Goal: Task Accomplishment & Management: Use online tool/utility

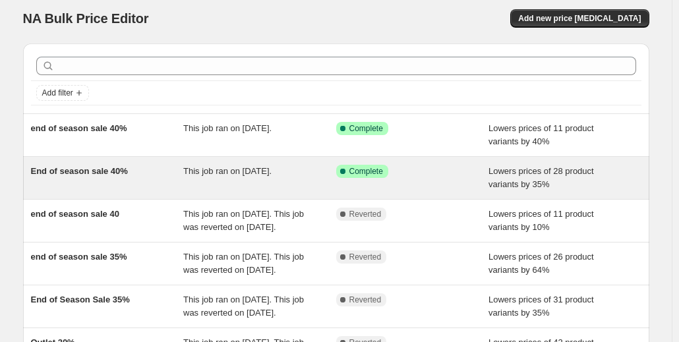
scroll to position [17, 0]
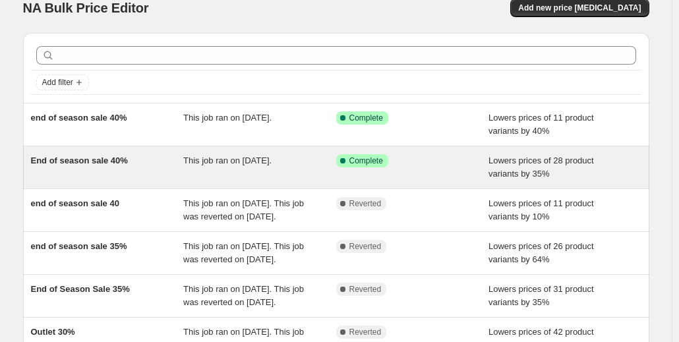
click at [100, 160] on span "End of season sale 40%" at bounding box center [79, 161] width 97 height 10
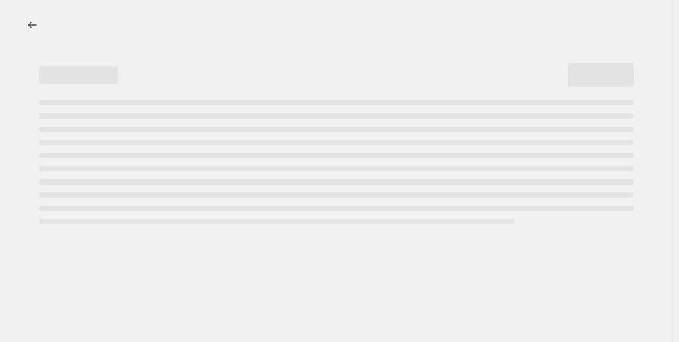
select select "percentage"
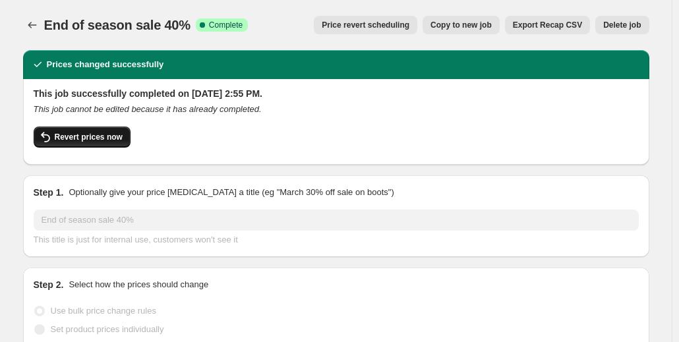
click at [106, 137] on span "Revert prices now" at bounding box center [89, 137] width 68 height 11
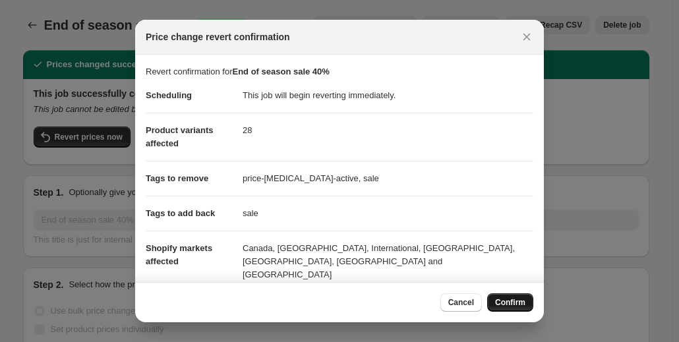
click at [508, 293] on button "Confirm" at bounding box center [510, 302] width 46 height 18
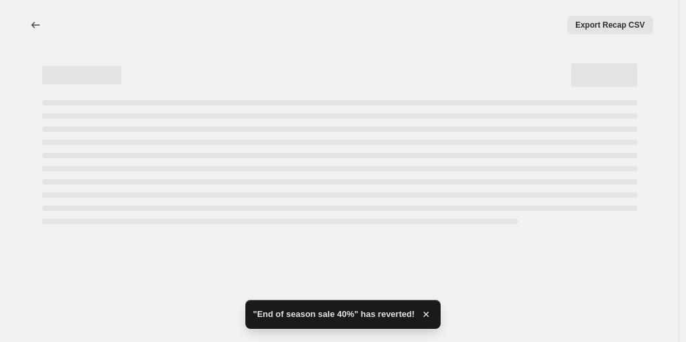
select select "percentage"
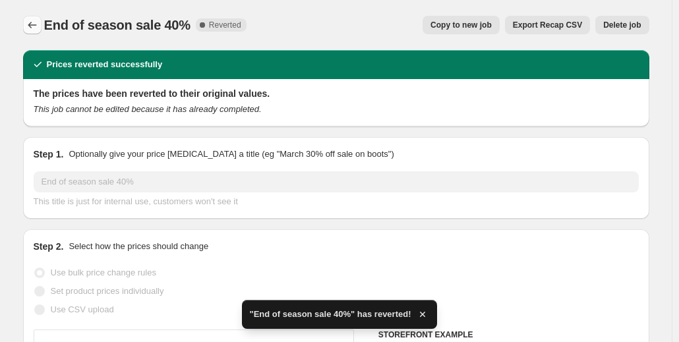
click at [36, 31] on icon "Price change jobs" at bounding box center [32, 24] width 13 height 13
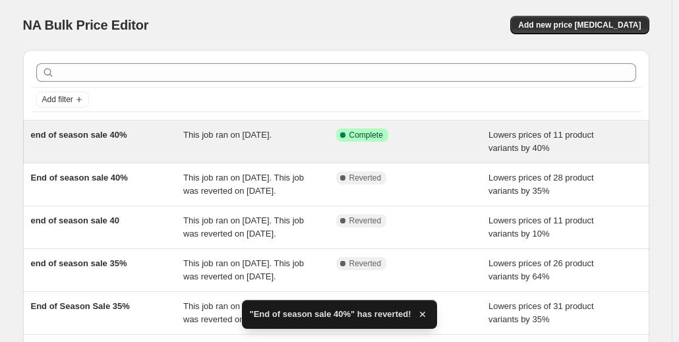
click at [158, 137] on div "end of season sale 40%" at bounding box center [107, 142] width 153 height 26
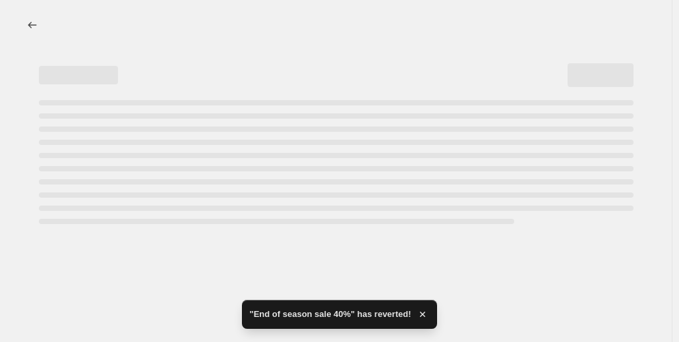
select select "percentage"
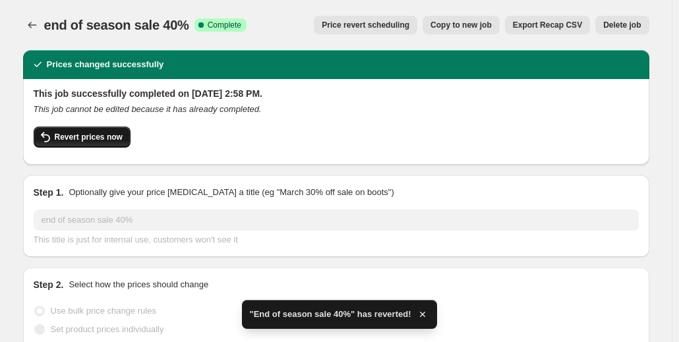
click at [117, 137] on span "Revert prices now" at bounding box center [89, 137] width 68 height 11
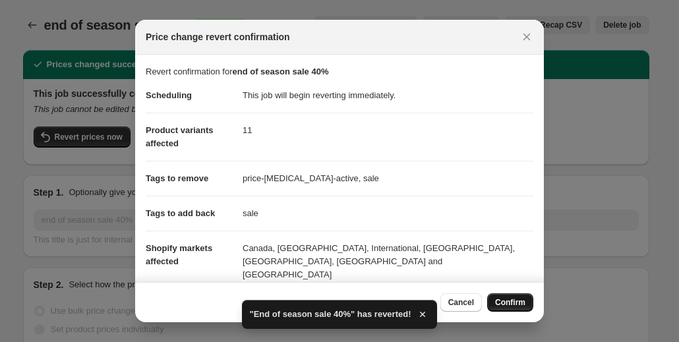
click at [517, 295] on button "Confirm" at bounding box center [510, 302] width 46 height 18
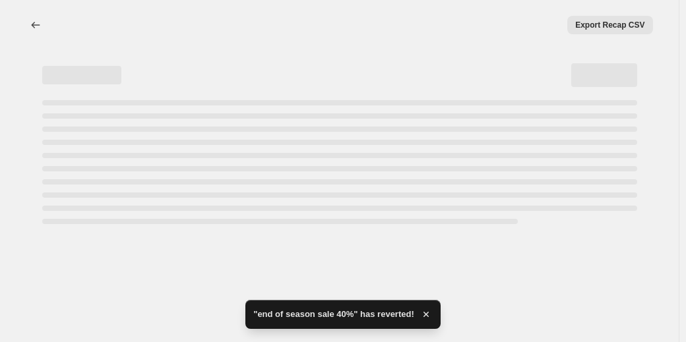
select select "percentage"
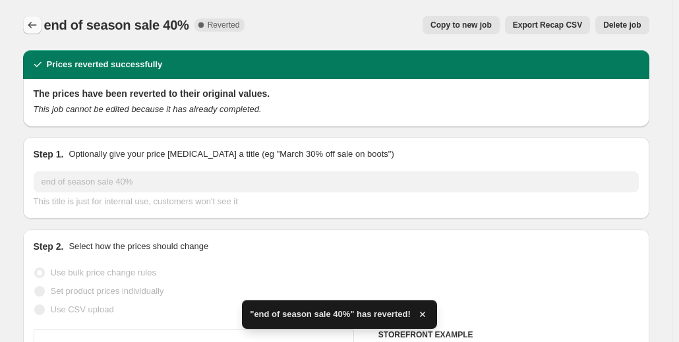
click at [39, 23] on icon "Price change jobs" at bounding box center [32, 24] width 13 height 13
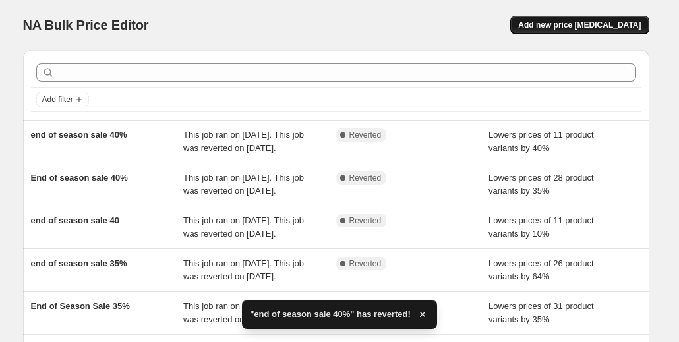
click at [598, 22] on span "Add new price [MEDICAL_DATA]" at bounding box center [579, 25] width 123 height 11
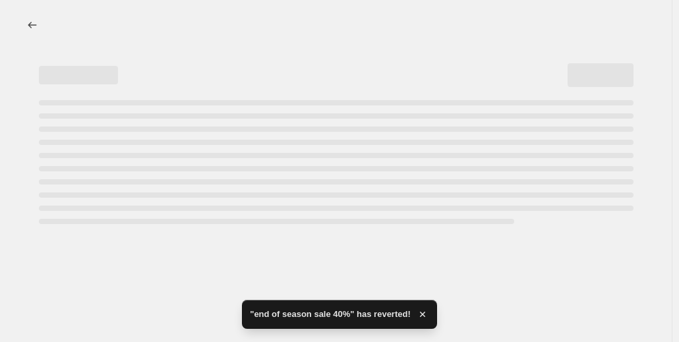
select select "percentage"
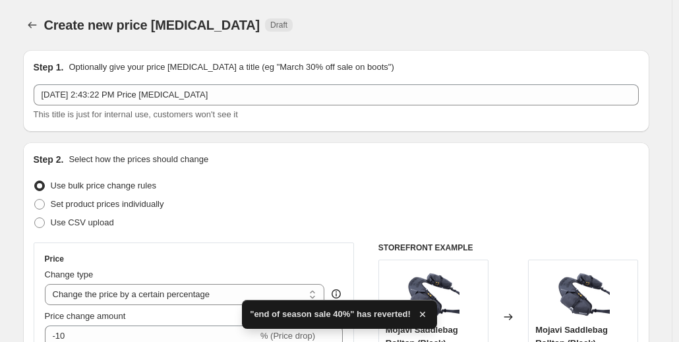
drag, startPoint x: 137, startPoint y: 115, endPoint x: 137, endPoint y: 107, distance: 7.9
click at [137, 107] on div "[DATE] 2:43:22 PM Price [MEDICAL_DATA] This title is just for internal use, cus…" at bounding box center [336, 102] width 605 height 37
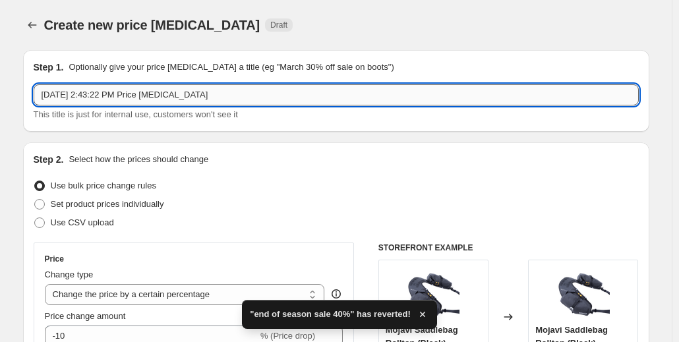
click at [123, 96] on input "[DATE] 2:43:22 PM Price [MEDICAL_DATA]" at bounding box center [336, 94] width 605 height 21
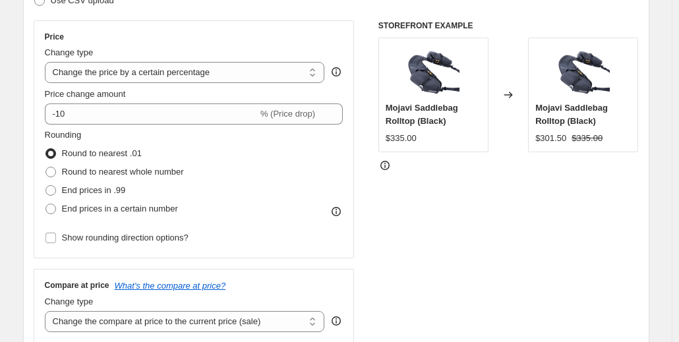
scroll to position [214, 0]
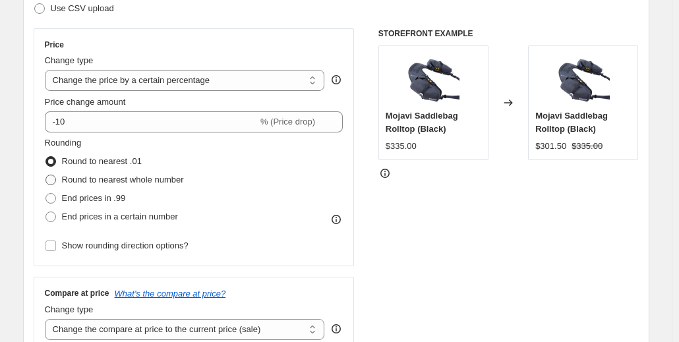
type input "30% off in the Outlet"
click at [154, 182] on span "Round to nearest whole number" at bounding box center [123, 180] width 122 height 10
click at [46, 175] on input "Round to nearest whole number" at bounding box center [46, 175] width 1 height 1
radio input "true"
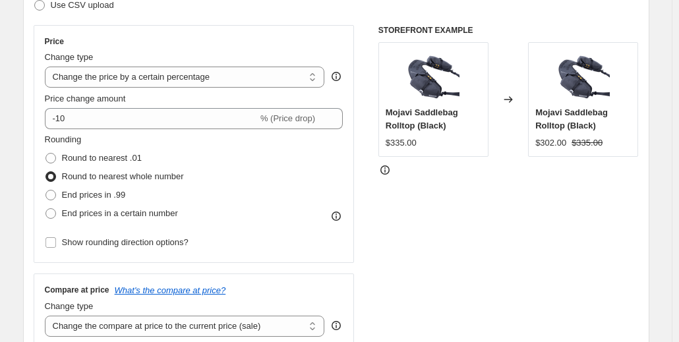
scroll to position [218, 0]
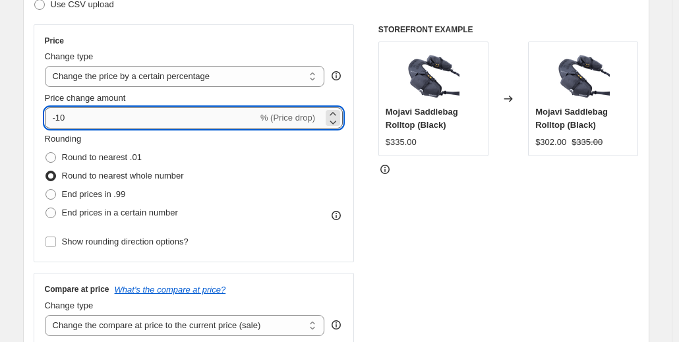
click at [104, 111] on input "-10" at bounding box center [151, 117] width 213 height 21
type input "-1"
type input "-30"
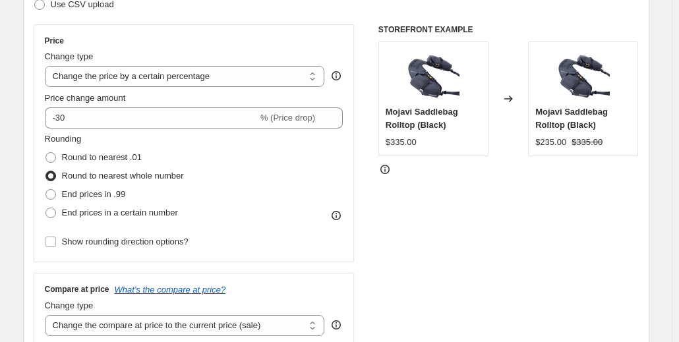
click at [232, 21] on div "Step 2. Select how the prices should change Use bulk price change rules Set pro…" at bounding box center [336, 156] width 605 height 442
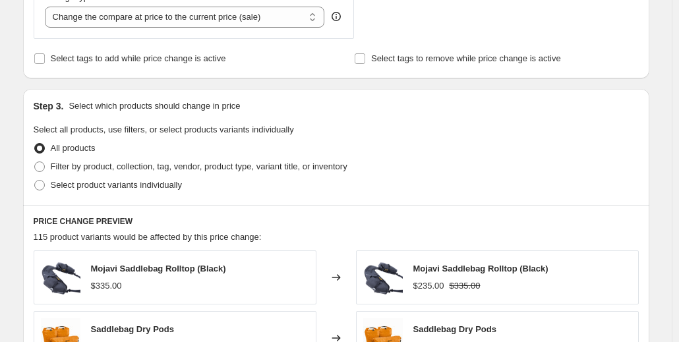
scroll to position [528, 0]
click at [132, 189] on span "Select product variants individually" at bounding box center [116, 184] width 131 height 10
click at [35, 180] on input "Select product variants individually" at bounding box center [34, 179] width 1 height 1
radio input "true"
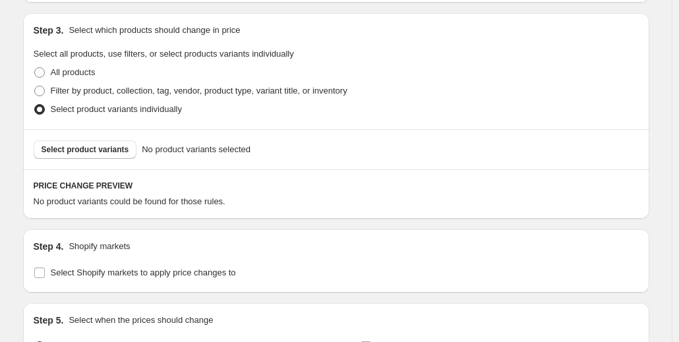
scroll to position [603, 0]
click at [117, 81] on label "Filter by product, collection, tag, vendor, product type, variant title, or inv…" at bounding box center [191, 90] width 314 height 18
click at [35, 85] on input "Filter by product, collection, tag, vendor, product type, variant title, or inv…" at bounding box center [34, 85] width 1 height 1
radio input "true"
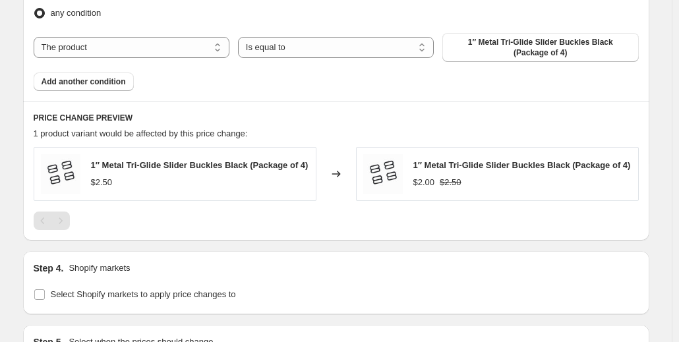
scroll to position [657, 0]
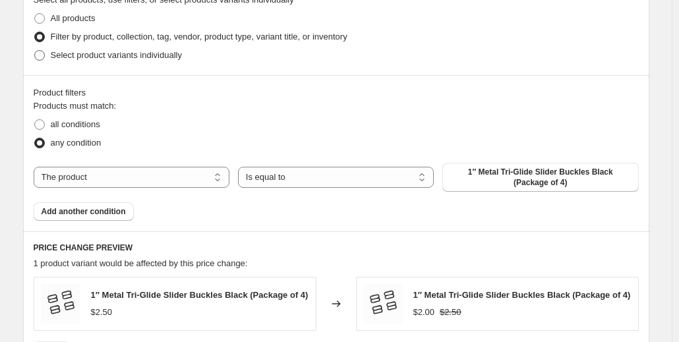
click at [129, 49] on span "Select product variants individually" at bounding box center [116, 55] width 131 height 13
click at [35, 50] on input "Select product variants individually" at bounding box center [34, 50] width 1 height 1
radio input "true"
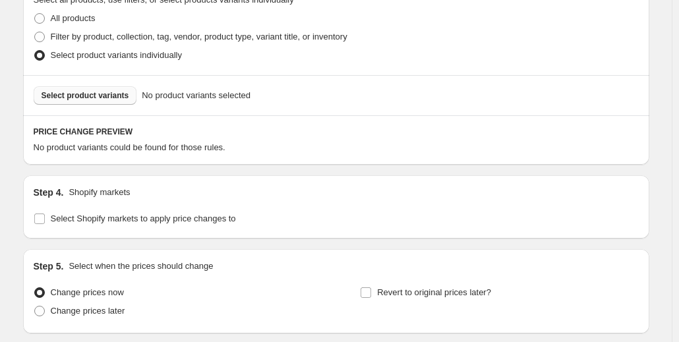
click at [120, 92] on span "Select product variants" at bounding box center [86, 95] width 88 height 11
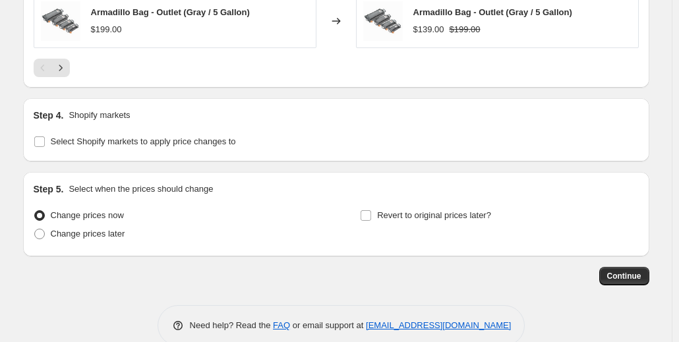
scroll to position [1067, 0]
click at [40, 144] on span at bounding box center [40, 141] width 12 height 12
click at [40, 144] on input "Select Shopify markets to apply price changes to" at bounding box center [39, 141] width 11 height 11
checkbox input "true"
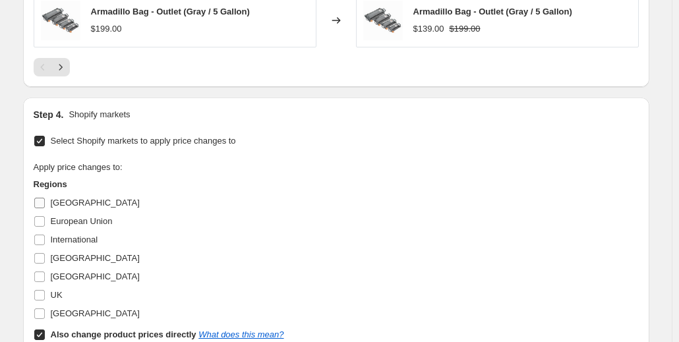
click at [45, 202] on input "[GEOGRAPHIC_DATA]" at bounding box center [39, 203] width 11 height 11
checkbox input "true"
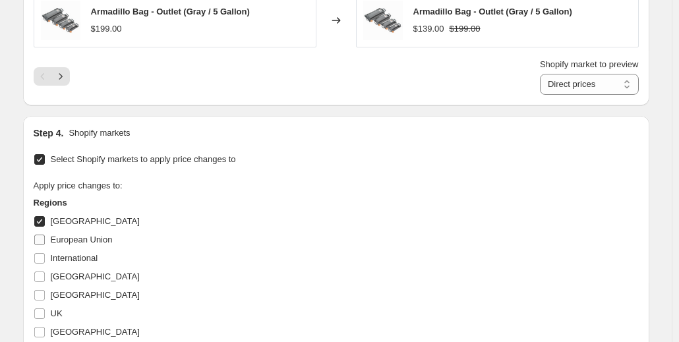
scroll to position [1154, 0]
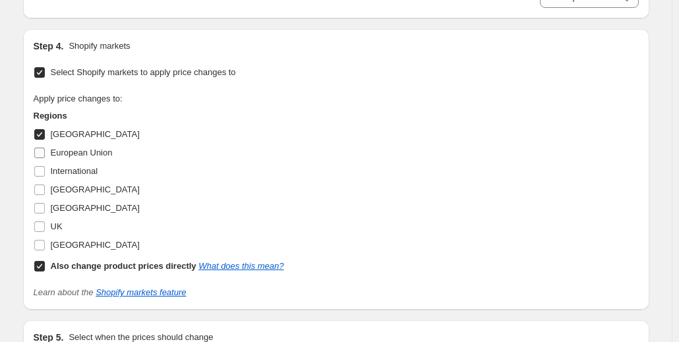
click at [41, 148] on input "European Union" at bounding box center [39, 153] width 11 height 11
checkbox input "true"
click at [41, 168] on input "International" at bounding box center [39, 171] width 11 height 11
checkbox input "true"
click at [44, 188] on input "[GEOGRAPHIC_DATA]" at bounding box center [39, 190] width 11 height 11
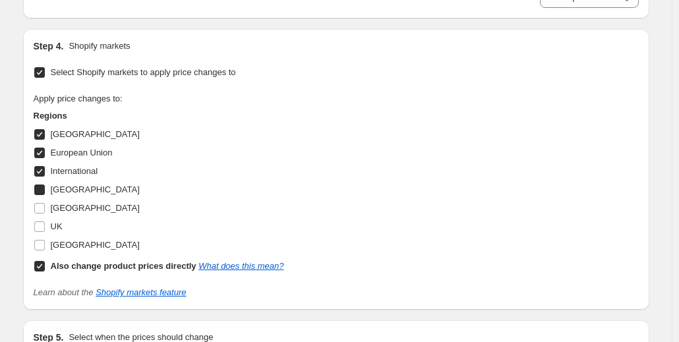
checkbox input "true"
click at [46, 202] on span at bounding box center [40, 208] width 12 height 12
click at [45, 203] on input "[GEOGRAPHIC_DATA]" at bounding box center [39, 208] width 11 height 11
checkbox input "true"
click at [42, 222] on input "UK" at bounding box center [39, 227] width 11 height 11
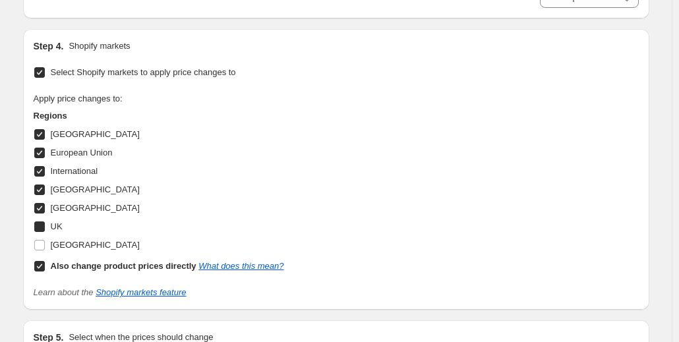
checkbox input "true"
click at [45, 244] on input "[GEOGRAPHIC_DATA]" at bounding box center [39, 245] width 11 height 11
checkbox input "true"
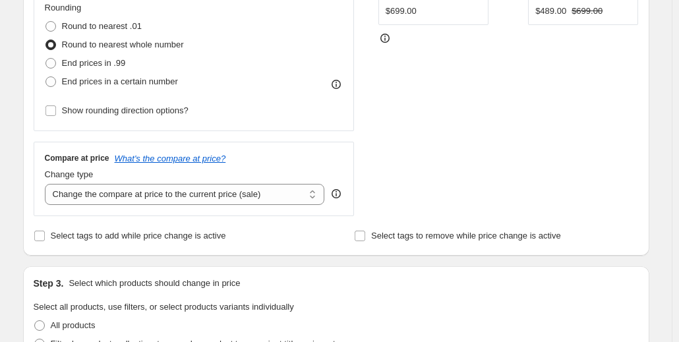
scroll to position [350, 0]
click at [260, 196] on select "Change the compare at price to the current price (sale) Change the compare at p…" at bounding box center [185, 194] width 280 height 21
click at [513, 148] on div "STOREFRONT EXAMPLE Siskiyou Panniers - Outlet $699.00 Changed to Siskiyou Panni…" at bounding box center [509, 54] width 260 height 323
click at [97, 234] on span "Select tags to add while price change is active" at bounding box center [138, 236] width 175 height 10
click at [45, 234] on input "Select tags to add while price change is active" at bounding box center [39, 236] width 11 height 11
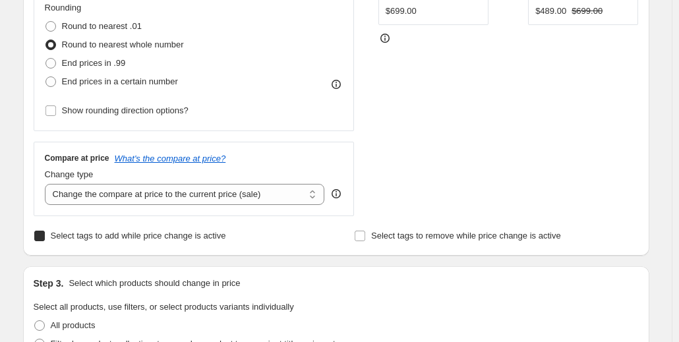
checkbox input "true"
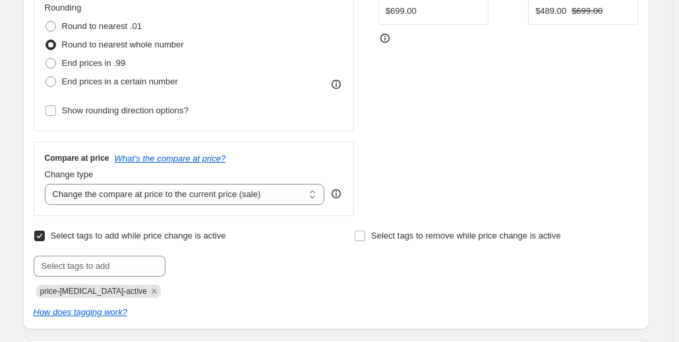
click at [113, 254] on div "Select tags to add while price change is active Submit price-[MEDICAL_DATA]-act…" at bounding box center [176, 262] width 284 height 71
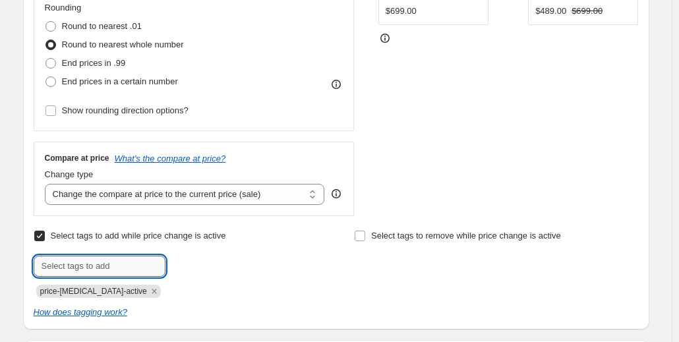
click at [107, 270] on input "text" at bounding box center [100, 266] width 132 height 21
type input "sale"
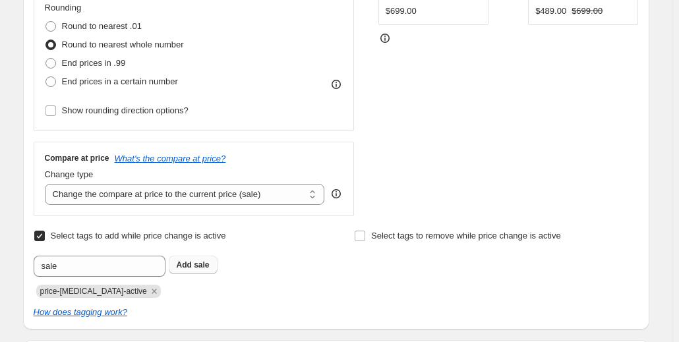
click at [212, 271] on button "Add sale" at bounding box center [193, 265] width 49 height 18
click at [305, 263] on div at bounding box center [176, 266] width 284 height 21
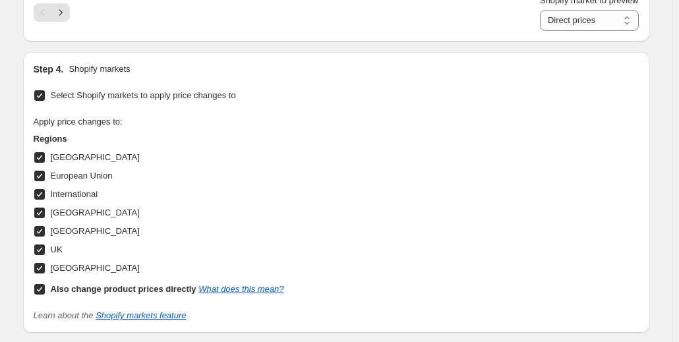
scroll to position [1397, 0]
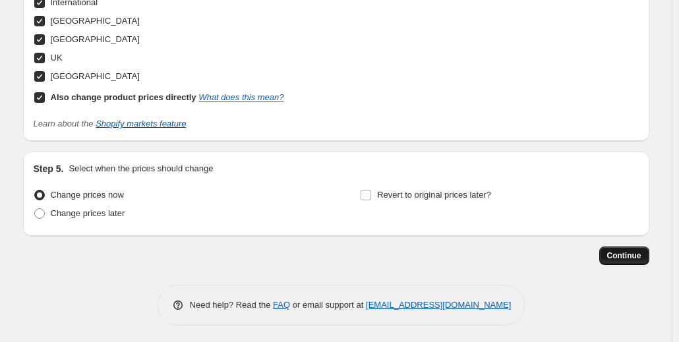
click at [636, 251] on span "Continue" at bounding box center [624, 256] width 34 height 11
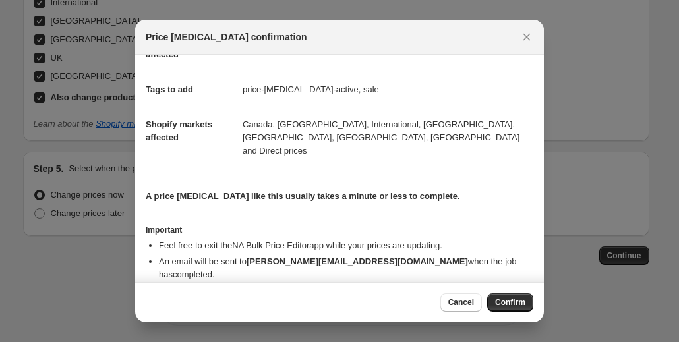
scroll to position [0, 0]
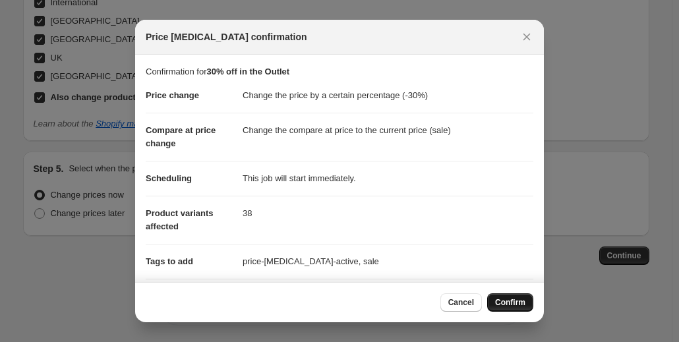
click at [525, 301] on span "Confirm" at bounding box center [510, 302] width 30 height 11
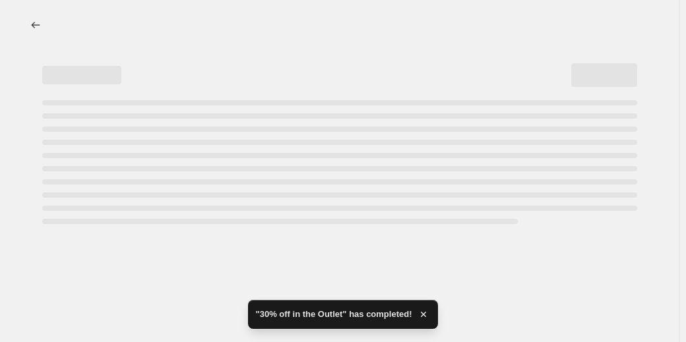
select select "percentage"
